Goal: Task Accomplishment & Management: Manage account settings

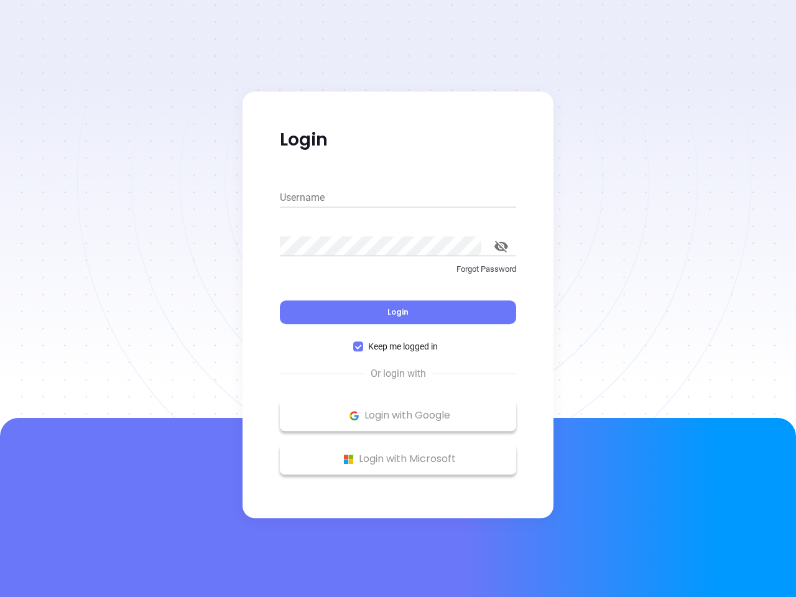
click at [398, 299] on div "Login" at bounding box center [398, 305] width 236 height 39
click at [398, 198] on input "Username" at bounding box center [398, 198] width 236 height 20
click at [501, 246] on icon "toggle password visibility" at bounding box center [502, 247] width 14 height 12
click at [398, 312] on span "Login" at bounding box center [398, 312] width 21 height 11
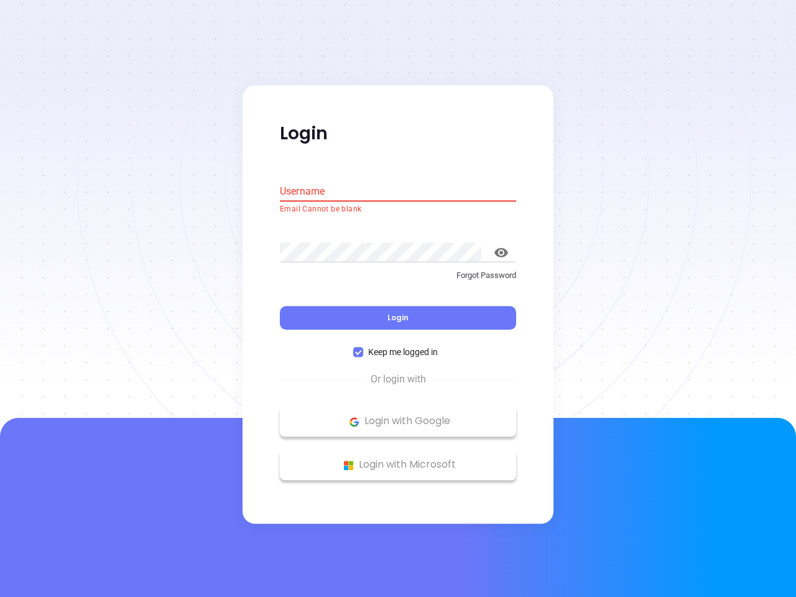
click at [398, 347] on span "Keep me logged in" at bounding box center [403, 353] width 80 height 14
click at [363, 348] on input "Keep me logged in" at bounding box center [358, 353] width 10 height 10
checkbox input "false"
click at [398, 416] on p "Login with Google" at bounding box center [398, 421] width 224 height 19
click at [398, 459] on p "Login with Microsoft" at bounding box center [398, 465] width 224 height 19
